Goal: Navigation & Orientation: Find specific page/section

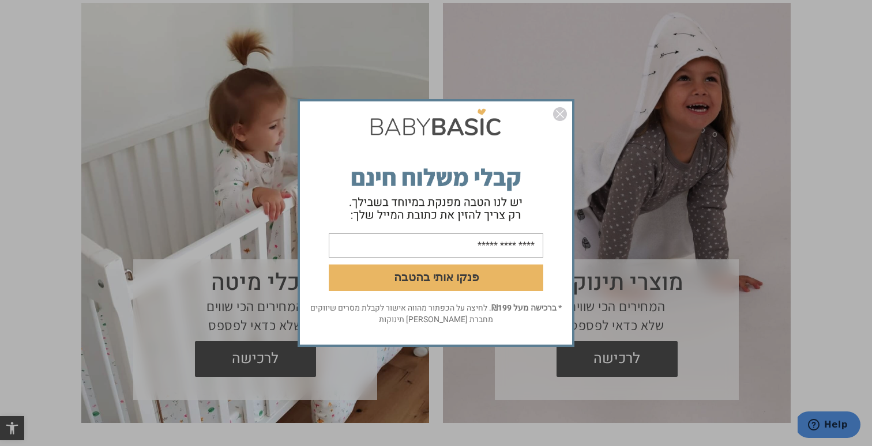
scroll to position [877, 0]
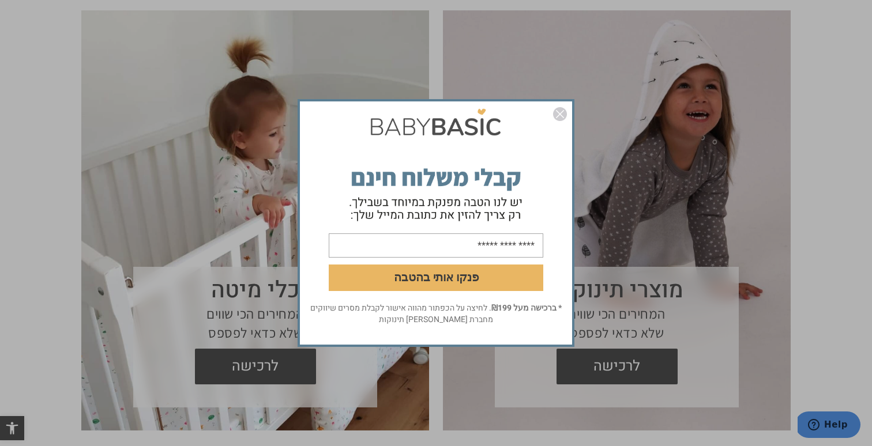
click at [558, 116] on img "סגור" at bounding box center [560, 114] width 14 height 14
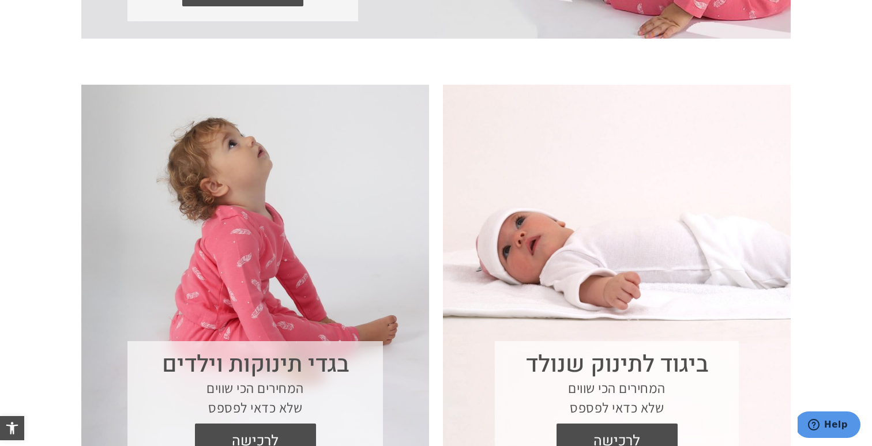
scroll to position [0, 0]
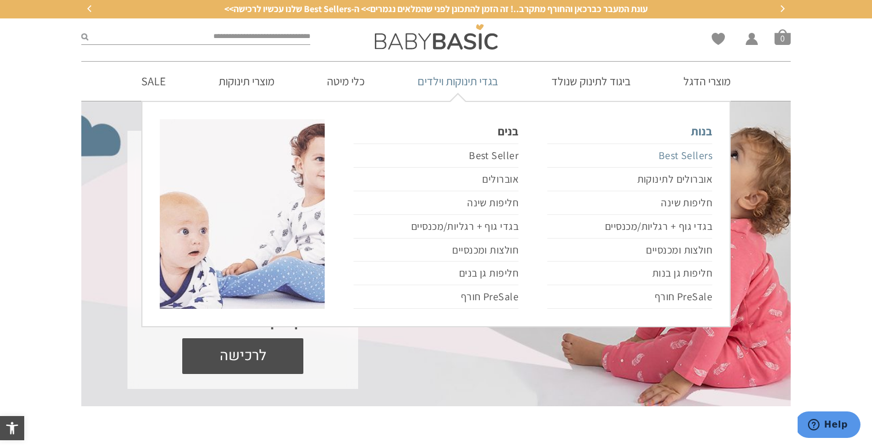
click at [663, 155] on link "Best Sellers" at bounding box center [629, 156] width 165 height 24
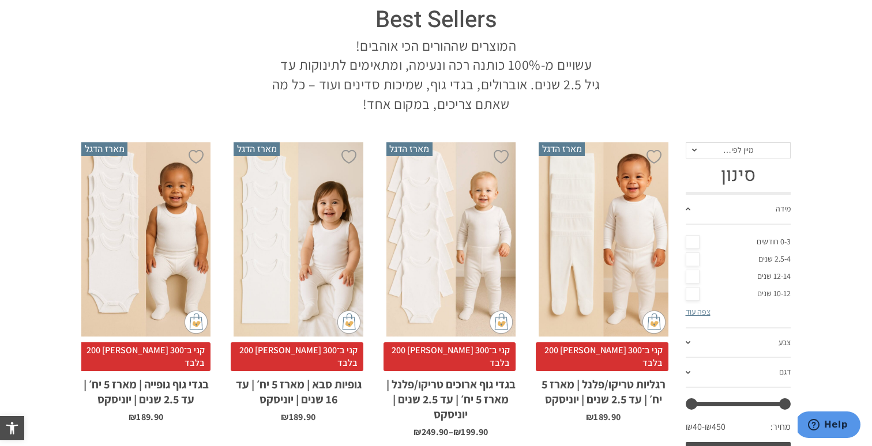
scroll to position [126, 0]
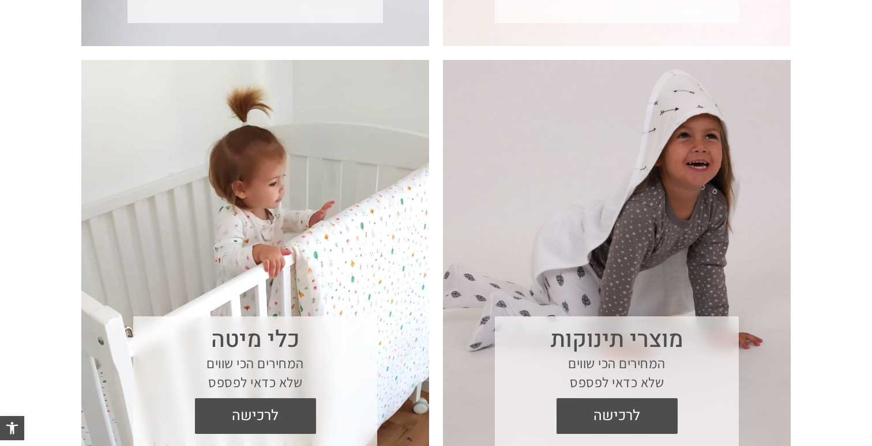
scroll to position [802, 0]
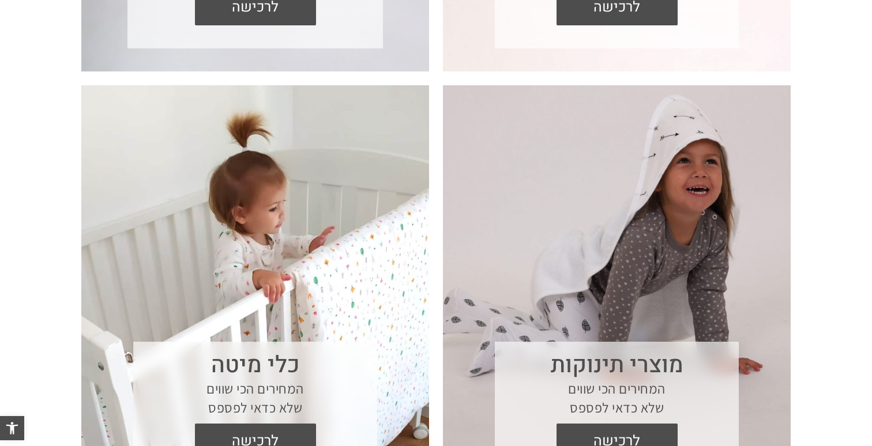
click at [659, 203] on section "מוצרי תינוקות המחירים הכי שווים שלא כדאי לפספס לרכישה" at bounding box center [617, 295] width 348 height 420
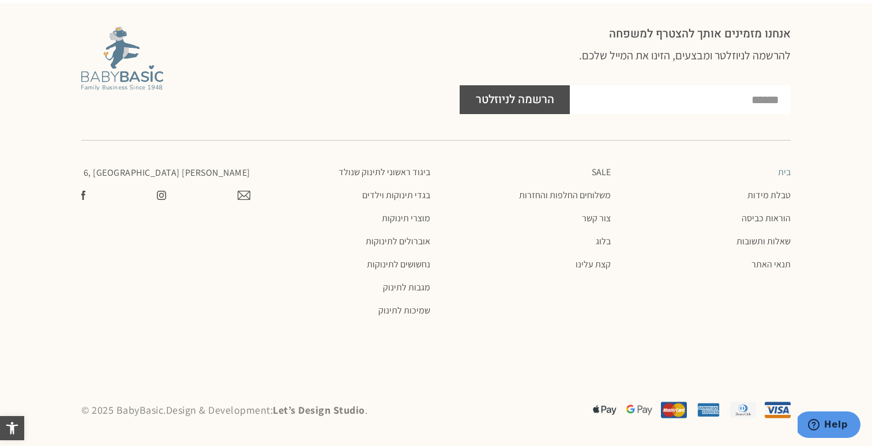
scroll to position [2196, 0]
